Goal: Check status

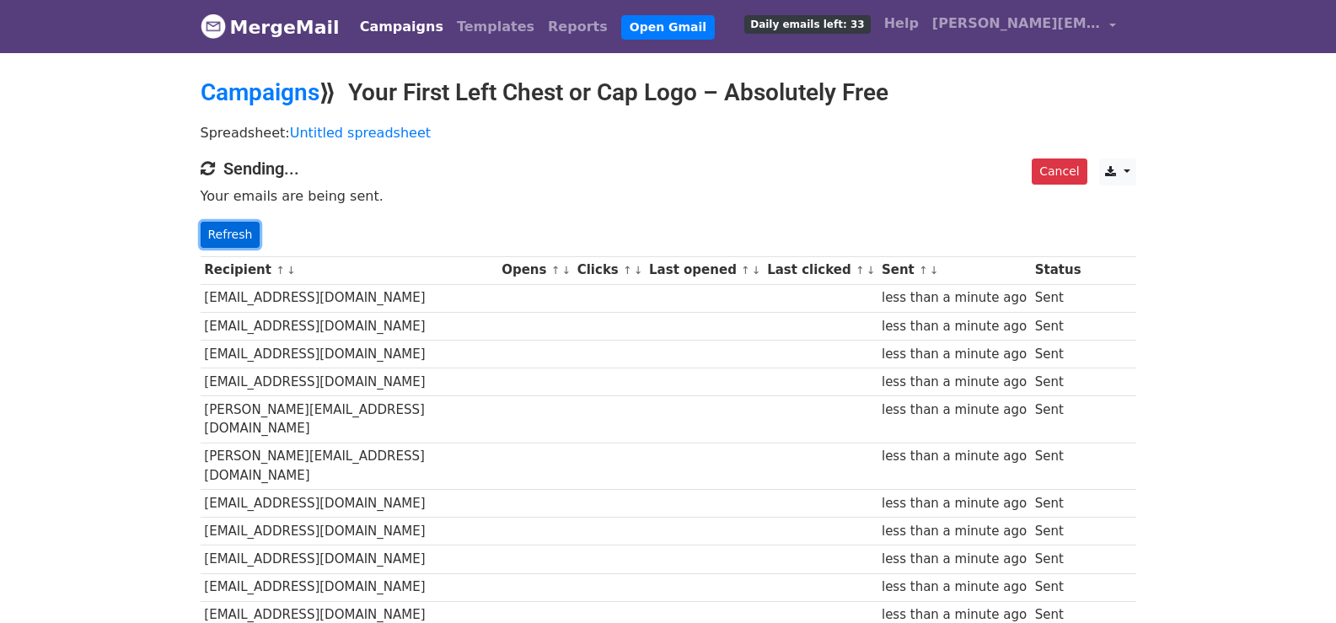
click at [234, 231] on link "Refresh" at bounding box center [231, 235] width 60 height 26
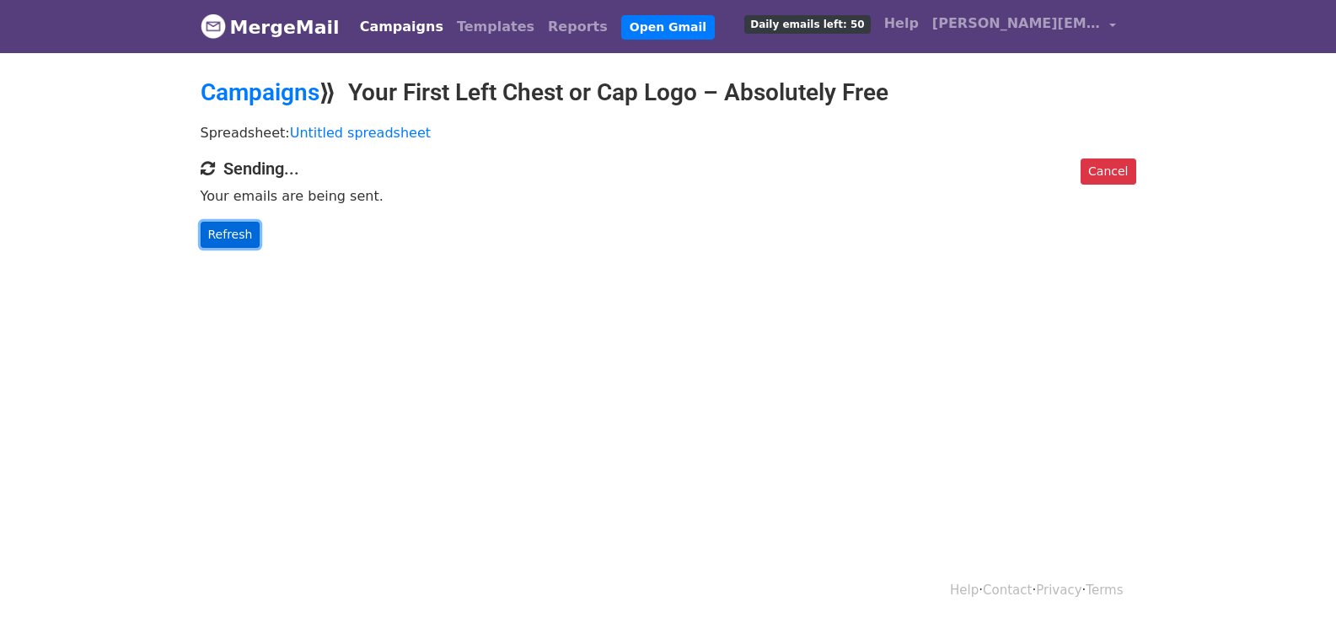
click at [240, 229] on link "Refresh" at bounding box center [231, 235] width 60 height 26
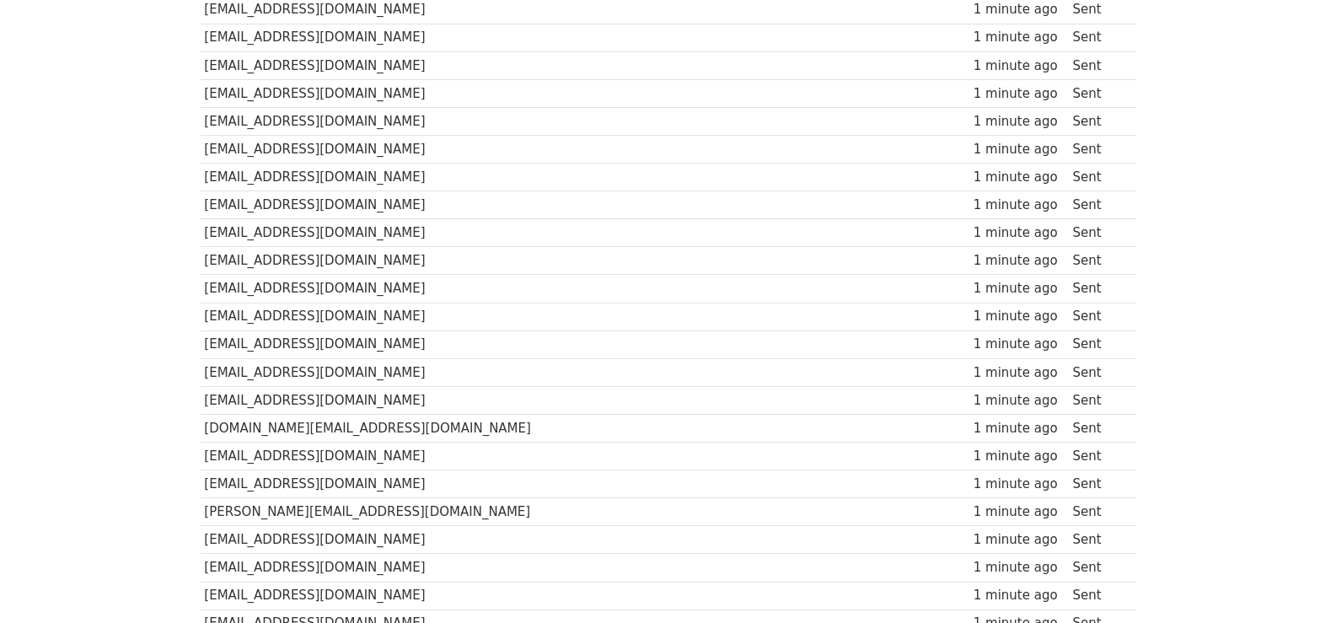
scroll to position [1202, 0]
